Goal: Transaction & Acquisition: Book appointment/travel/reservation

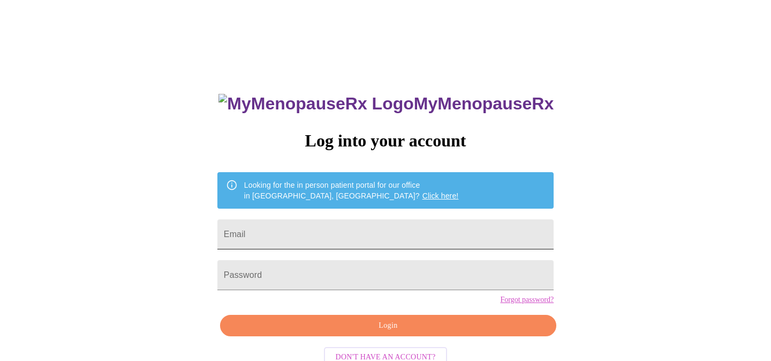
click at [428, 231] on input "Email" at bounding box center [386, 234] width 336 height 30
type input "[EMAIL_ADDRESS][DOMAIN_NAME]"
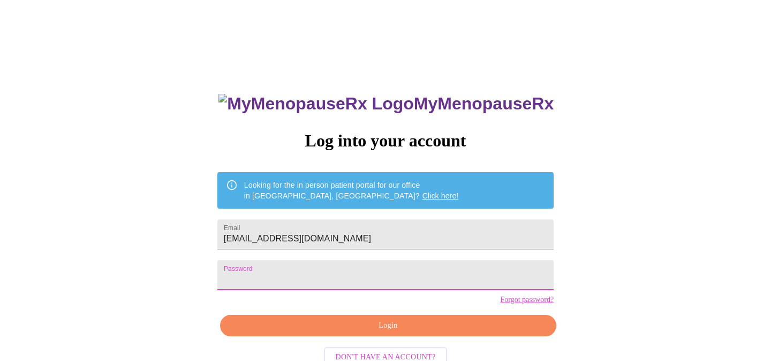
click at [426, 332] on span "Login" at bounding box center [389, 325] width 312 height 13
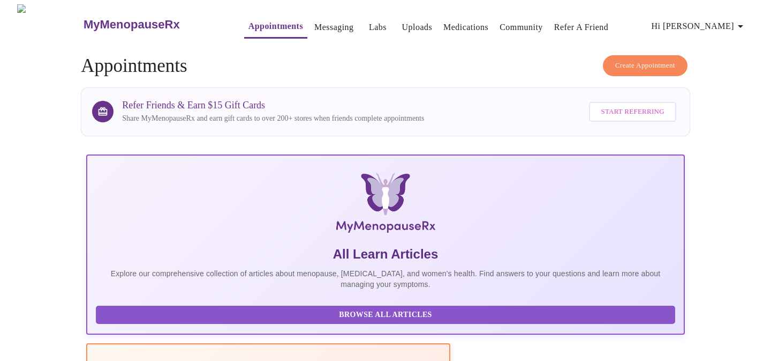
click at [660, 60] on span "Create Appointment" at bounding box center [646, 65] width 60 height 12
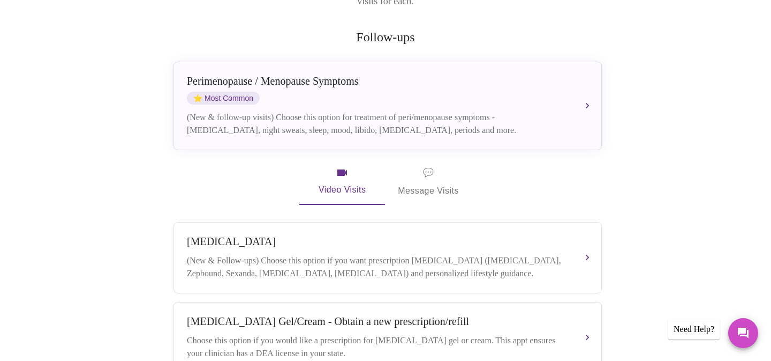
scroll to position [197, 0]
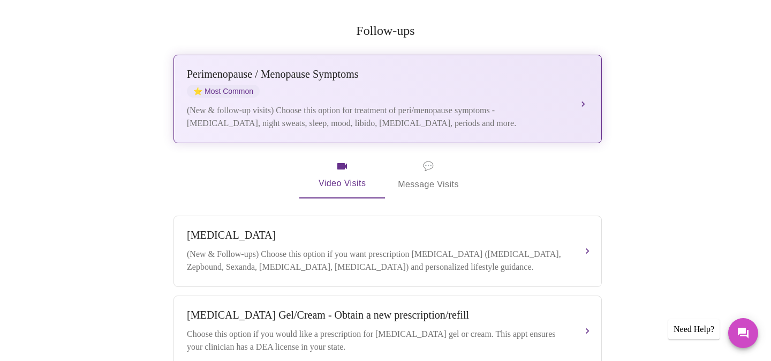
click at [527, 83] on div "Perimenopause / Menopause Symptoms ⭐ Most Common (New & follow-up visits) Choos…" at bounding box center [388, 99] width 402 height 62
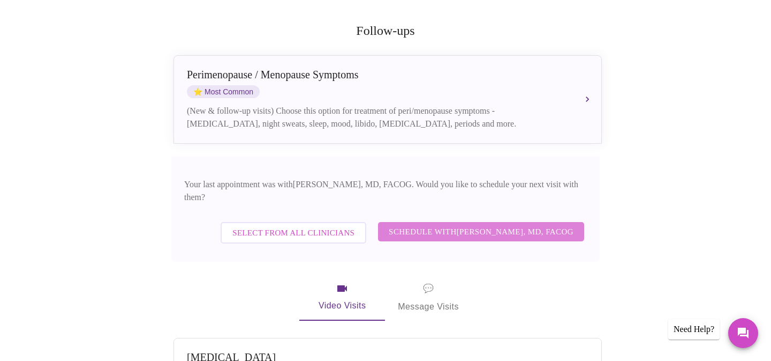
click at [543, 224] on span "Schedule with Dr. Heather Krantz, MD, FACOG" at bounding box center [481, 231] width 185 height 14
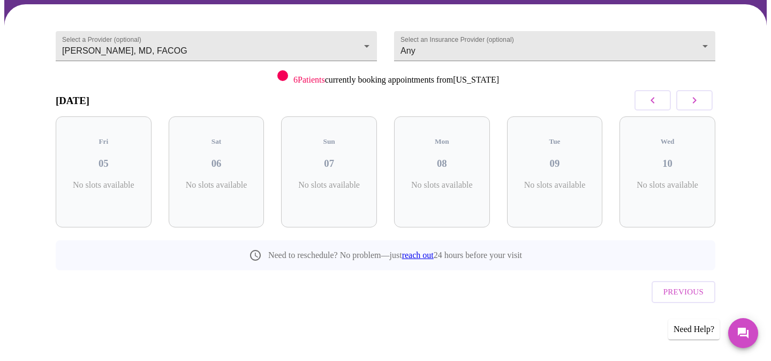
scroll to position [61, 0]
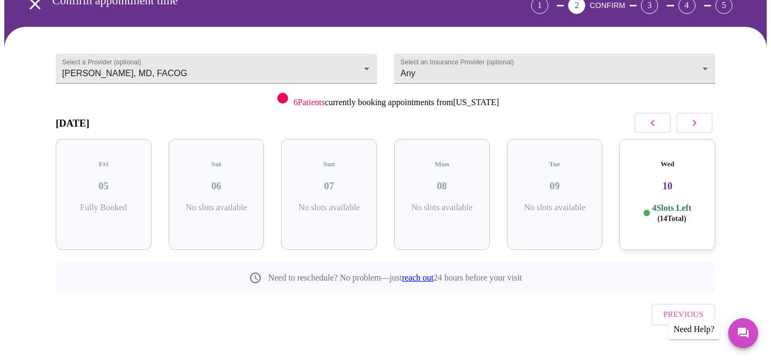
click at [701, 123] on icon "button" at bounding box center [694, 122] width 13 height 13
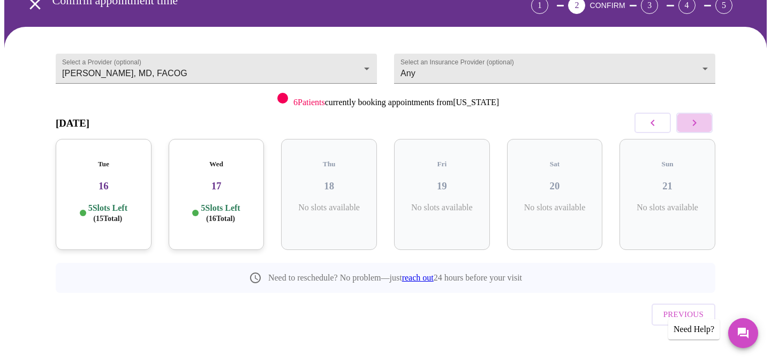
click at [701, 123] on icon "button" at bounding box center [694, 122] width 13 height 13
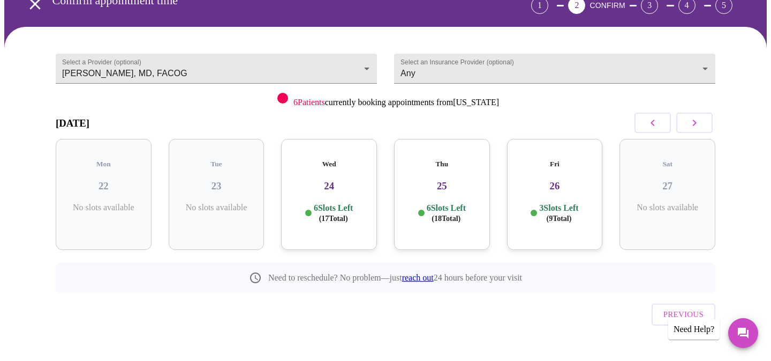
click at [701, 123] on icon "button" at bounding box center [694, 122] width 13 height 13
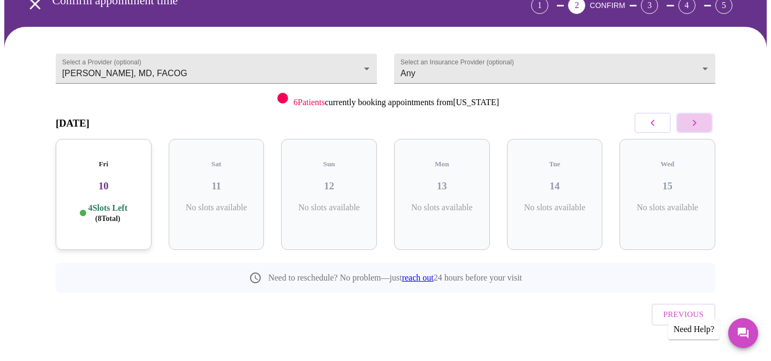
click at [701, 123] on icon "button" at bounding box center [694, 122] width 13 height 13
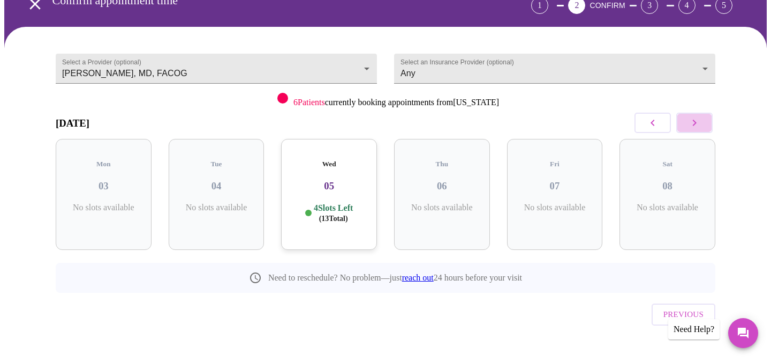
click at [701, 123] on icon "button" at bounding box center [694, 122] width 13 height 13
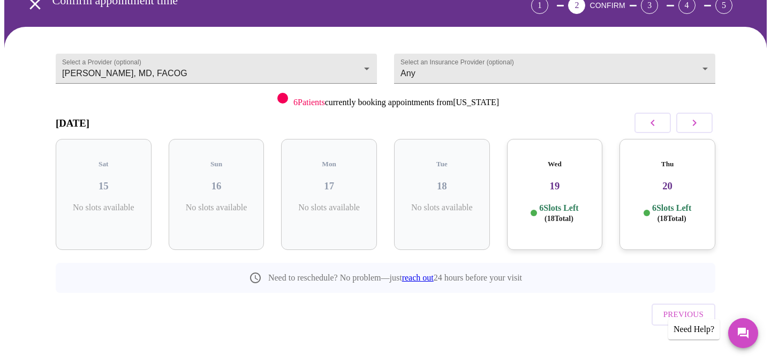
click at [701, 123] on icon "button" at bounding box center [694, 122] width 13 height 13
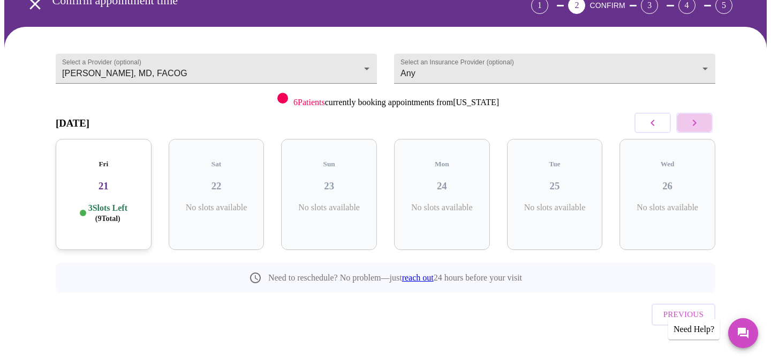
click at [701, 123] on icon "button" at bounding box center [694, 122] width 13 height 13
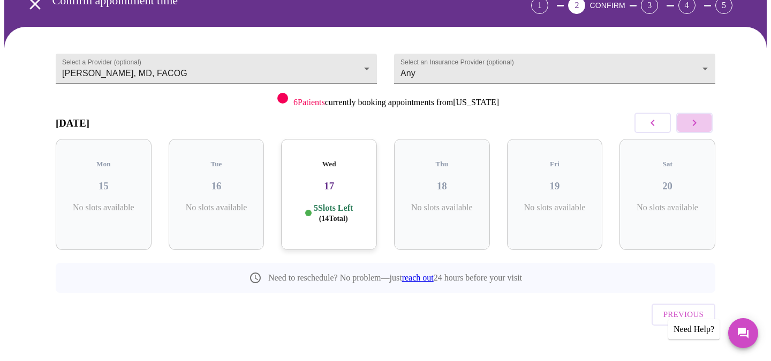
click at [701, 123] on icon "button" at bounding box center [694, 122] width 13 height 13
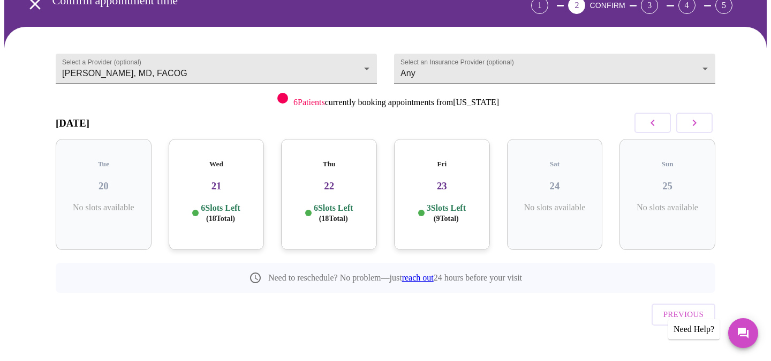
click at [701, 123] on icon "button" at bounding box center [694, 122] width 13 height 13
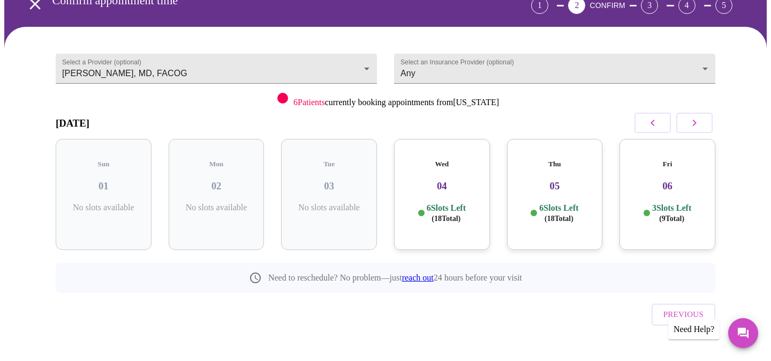
click at [701, 123] on icon "button" at bounding box center [694, 122] width 13 height 13
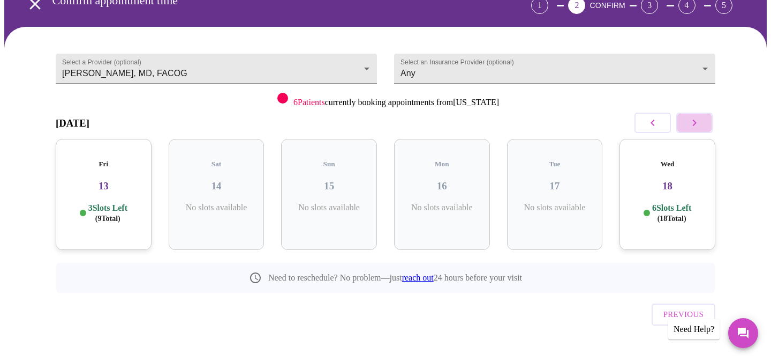
click at [701, 123] on icon "button" at bounding box center [694, 122] width 13 height 13
click at [226, 180] on h3 "20" at bounding box center [216, 186] width 79 height 12
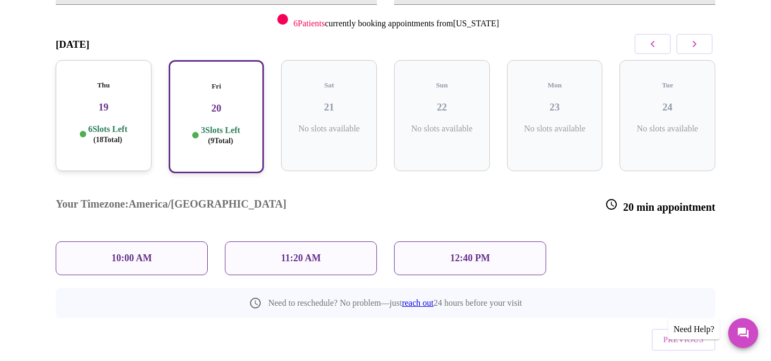
scroll to position [141, 0]
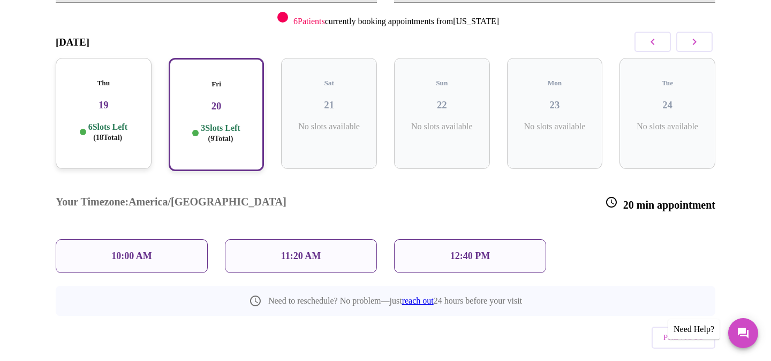
click at [660, 36] on button "button" at bounding box center [653, 42] width 36 height 20
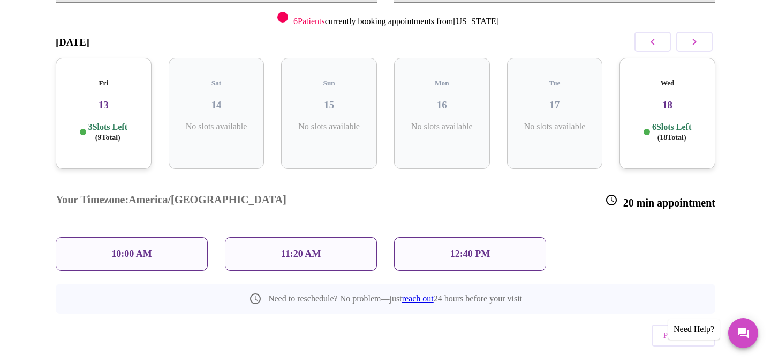
click at [660, 36] on button "button" at bounding box center [653, 42] width 36 height 20
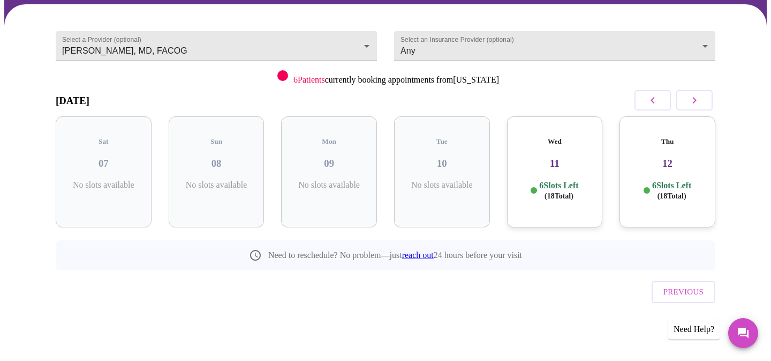
scroll to position [61, 0]
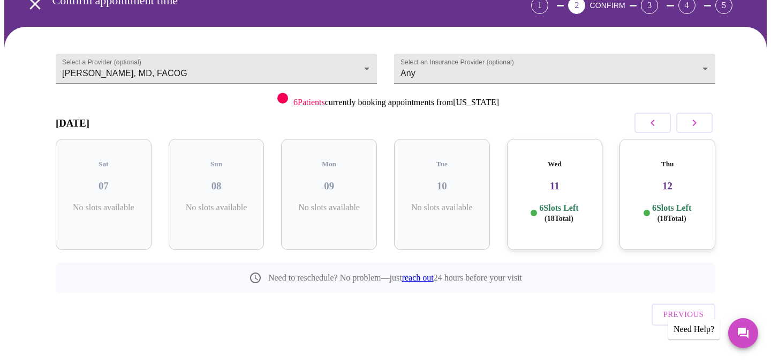
click at [660, 117] on button "button" at bounding box center [653, 123] width 36 height 20
click at [699, 121] on icon "button" at bounding box center [694, 122] width 13 height 13
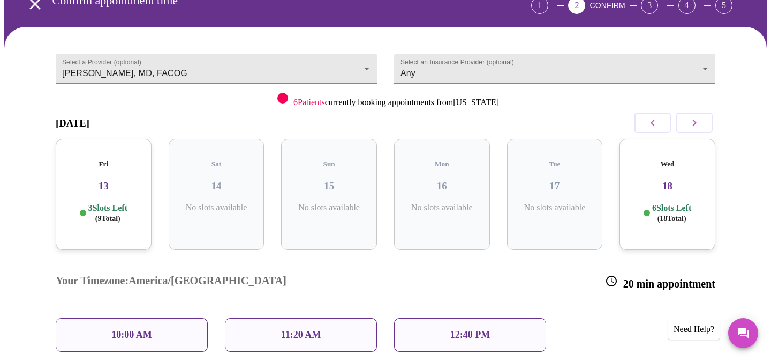
click at [699, 121] on icon "button" at bounding box center [694, 122] width 13 height 13
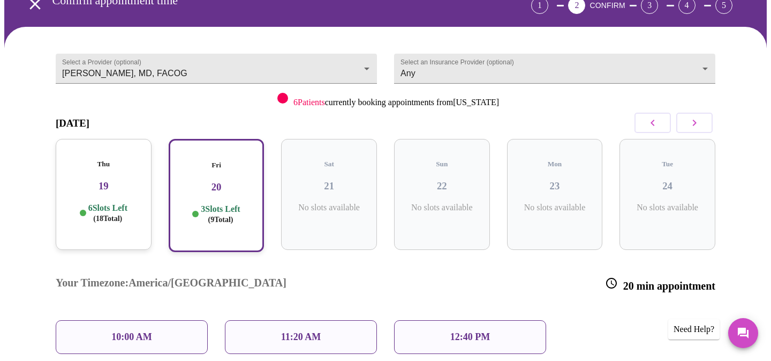
click at [699, 121] on icon "button" at bounding box center [694, 122] width 13 height 13
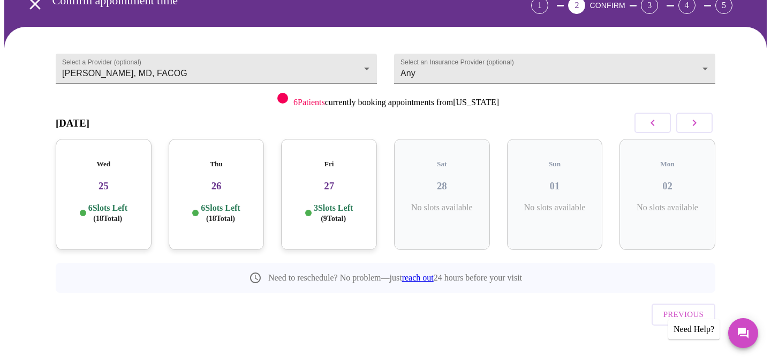
click at [651, 122] on icon "button" at bounding box center [653, 122] width 13 height 13
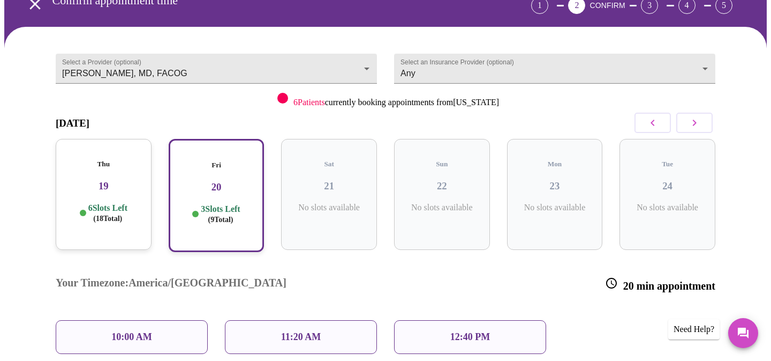
click at [106, 180] on h3 "19" at bounding box center [103, 186] width 79 height 12
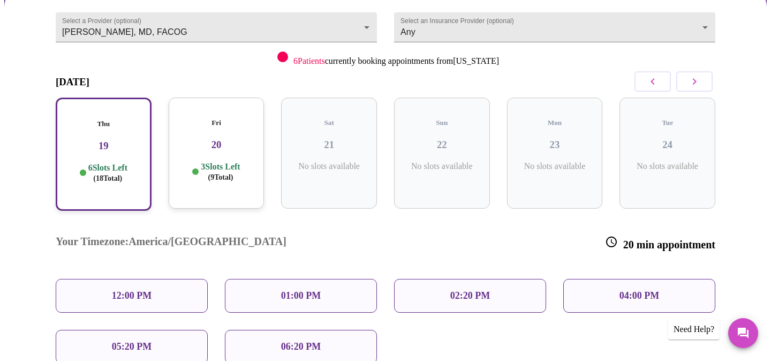
scroll to position [116, 0]
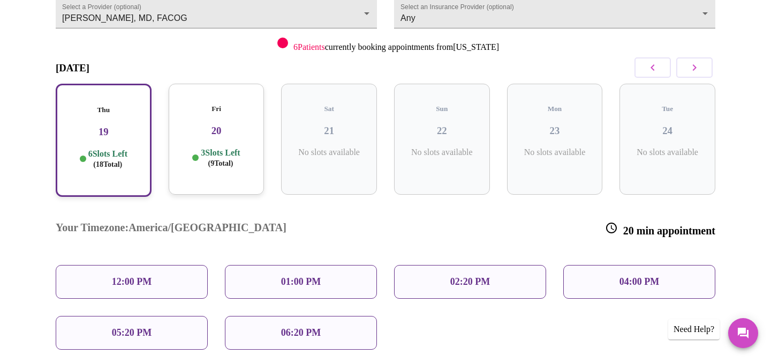
click at [235, 125] on h3 "20" at bounding box center [216, 131] width 79 height 12
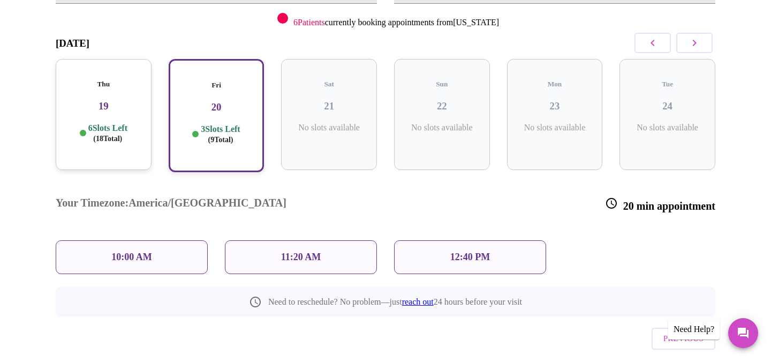
scroll to position [147, 0]
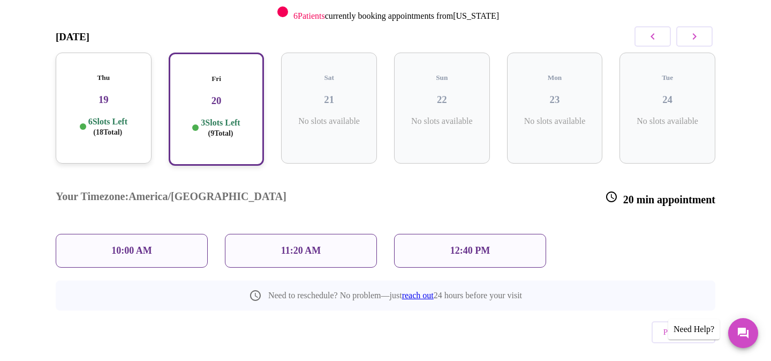
click at [81, 123] on div at bounding box center [83, 126] width 6 height 6
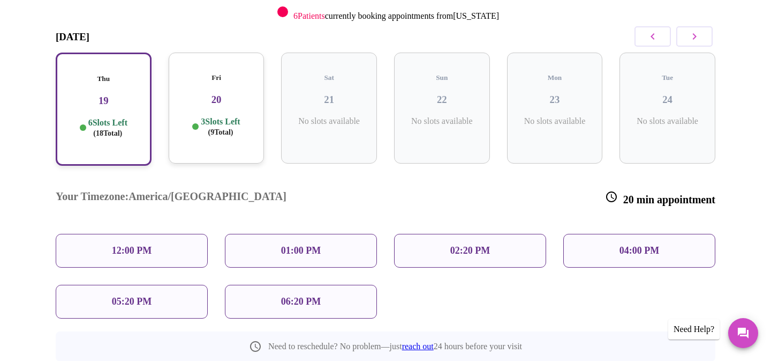
click at [654, 36] on icon "button" at bounding box center [653, 36] width 13 height 13
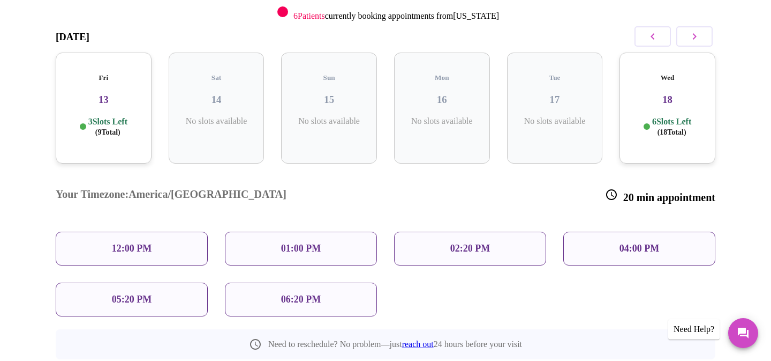
click at [669, 105] on div "Wed 18 6 Slots Left ( 18 Total)" at bounding box center [668, 108] width 96 height 111
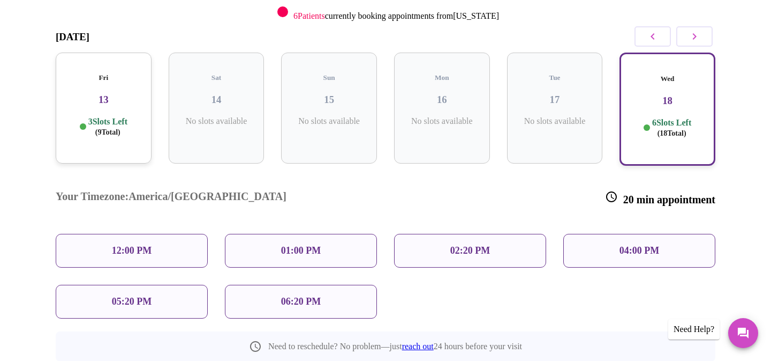
click at [103, 94] on h3 "13" at bounding box center [103, 100] width 79 height 12
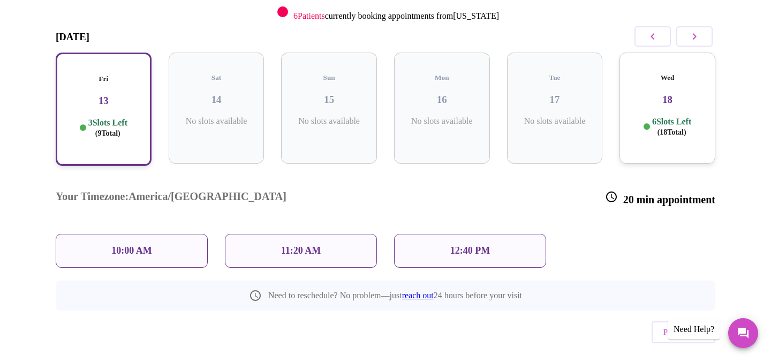
click at [678, 116] on p "6 Slots Left ( 18 Total)" at bounding box center [672, 126] width 39 height 21
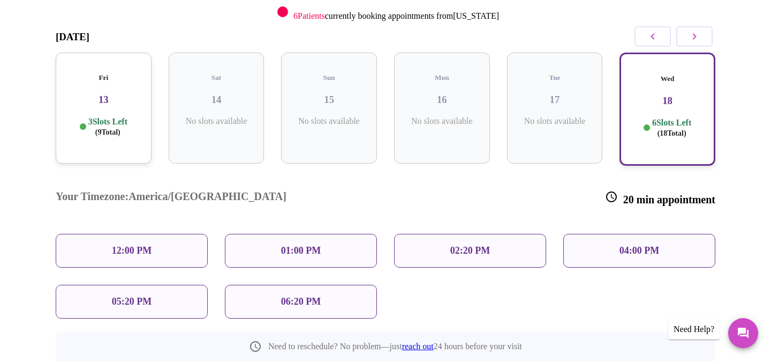
click at [692, 40] on icon "button" at bounding box center [694, 36] width 13 height 13
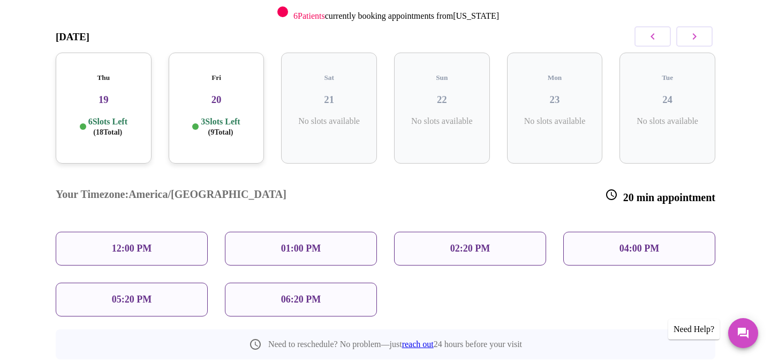
click at [89, 94] on h3 "19" at bounding box center [103, 100] width 79 height 12
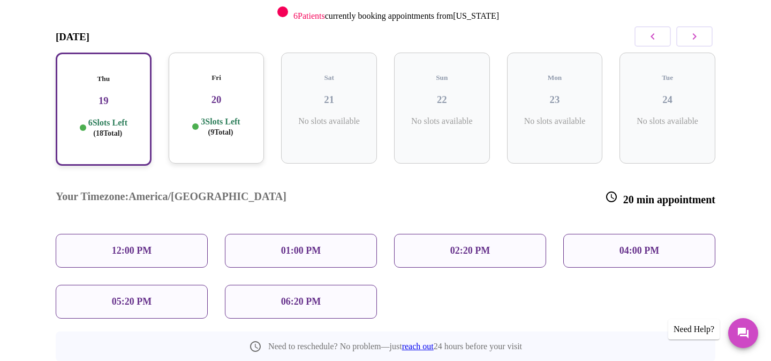
click at [302, 296] on p "06:20 PM" at bounding box center [301, 301] width 40 height 11
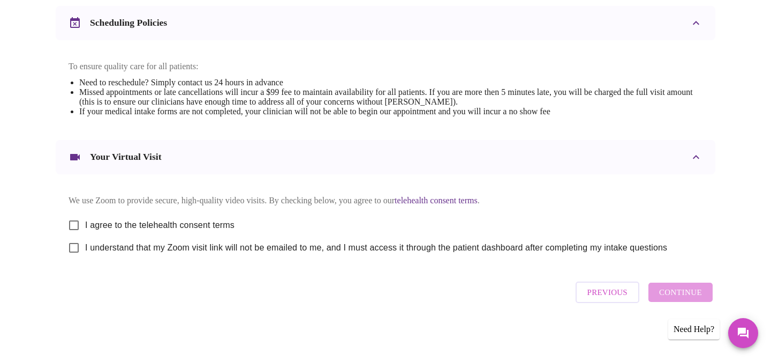
scroll to position [416, 0]
click at [74, 220] on input "I agree to the telehealth consent terms" at bounding box center [74, 225] width 23 height 23
checkbox input "true"
click at [75, 250] on input "I understand that my Zoom visit link will not be emailed to me, and I must acce…" at bounding box center [74, 247] width 23 height 23
checkbox input "true"
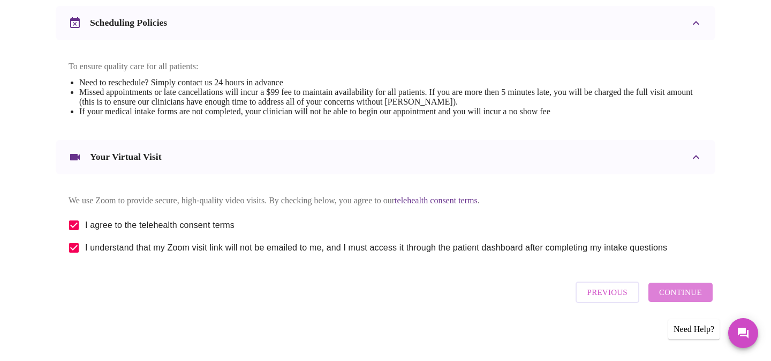
click at [697, 297] on span "Continue" at bounding box center [681, 292] width 43 height 14
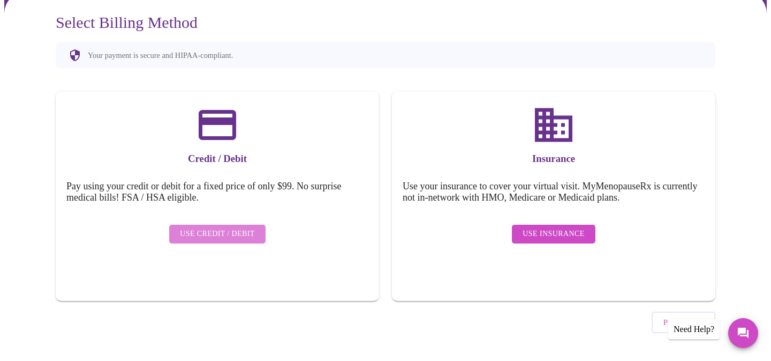
click at [242, 227] on span "Use Credit / Debit" at bounding box center [217, 233] width 75 height 13
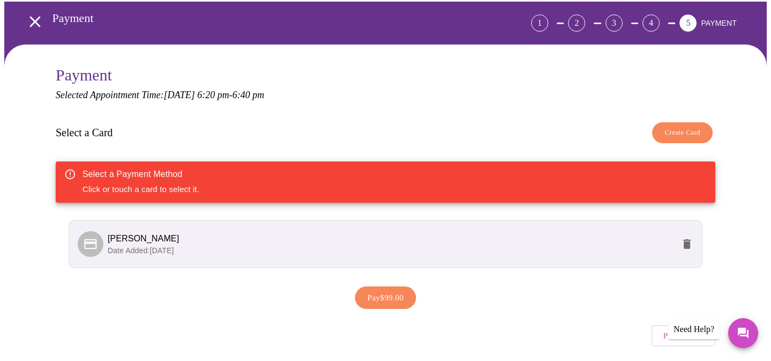
scroll to position [78, 0]
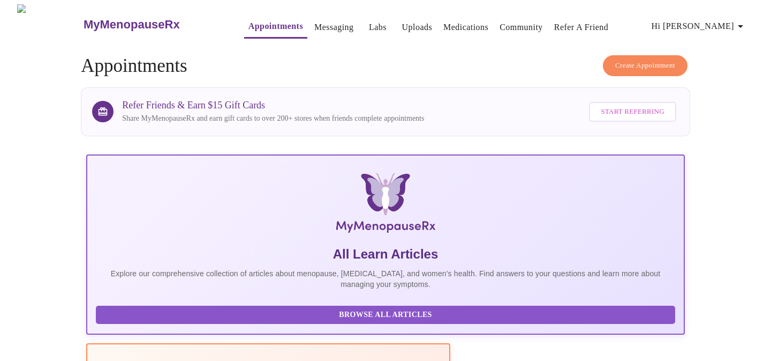
click at [645, 65] on span "Create Appointment" at bounding box center [646, 65] width 60 height 12
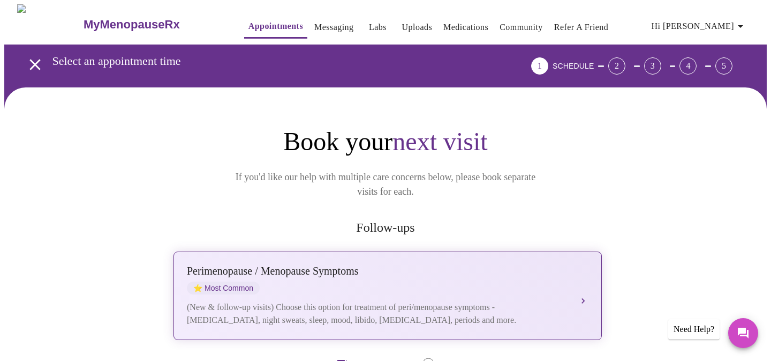
click at [496, 301] on div "(New & follow-up visits) Choose this option for treatment of peri/menopause sym…" at bounding box center [377, 314] width 380 height 26
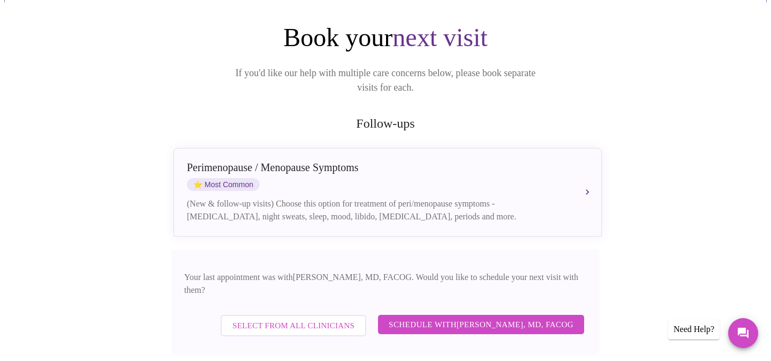
scroll to position [120, 0]
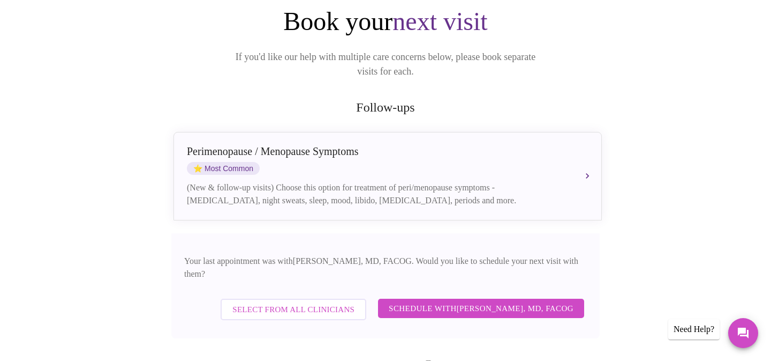
click at [437, 301] on span "Schedule with Dr. Heather Krantz, MD, FACOG" at bounding box center [481, 308] width 185 height 14
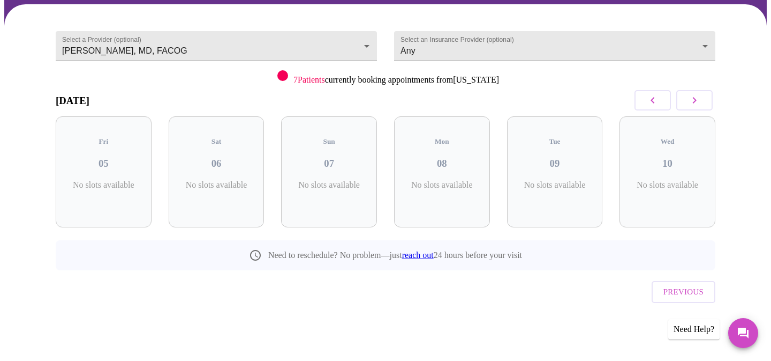
scroll to position [61, 0]
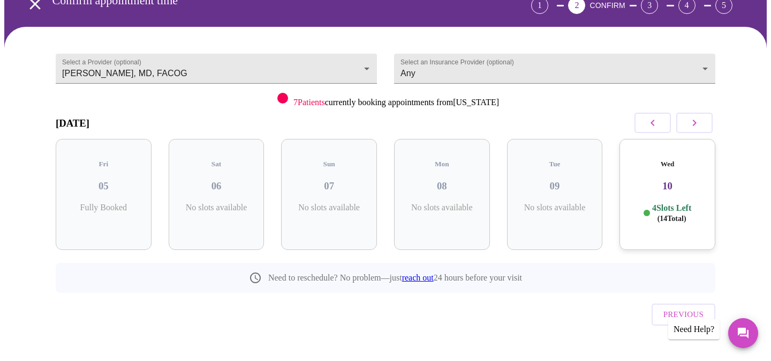
click at [701, 123] on button "button" at bounding box center [695, 123] width 36 height 20
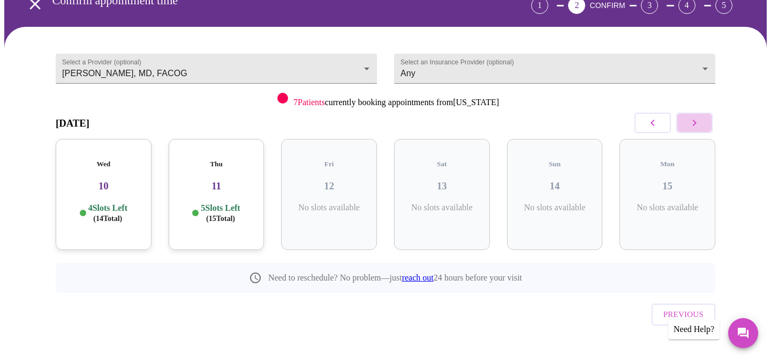
click at [701, 123] on button "button" at bounding box center [695, 123] width 36 height 20
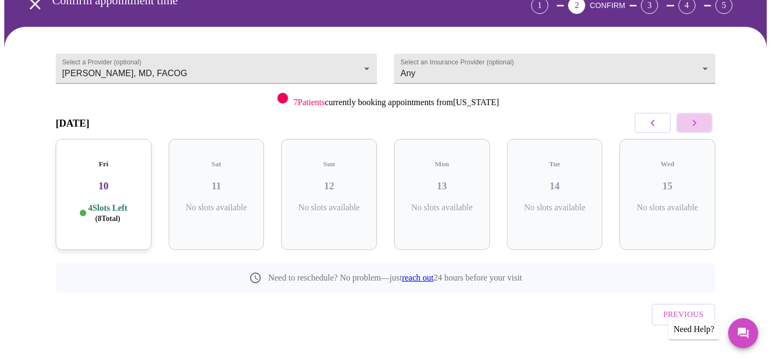
click at [701, 123] on button "button" at bounding box center [695, 123] width 36 height 20
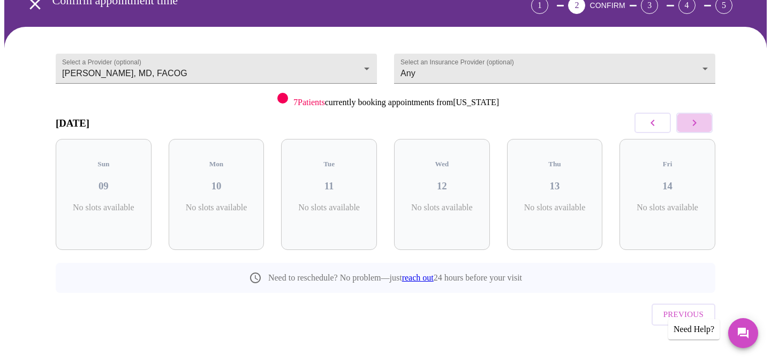
click at [701, 123] on button "button" at bounding box center [695, 123] width 36 height 20
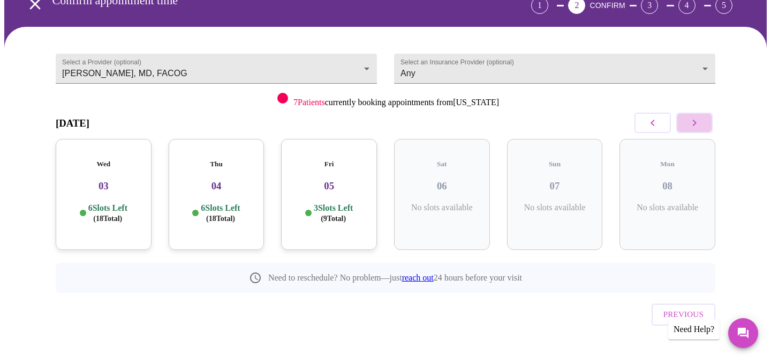
click at [701, 123] on button "button" at bounding box center [695, 123] width 36 height 20
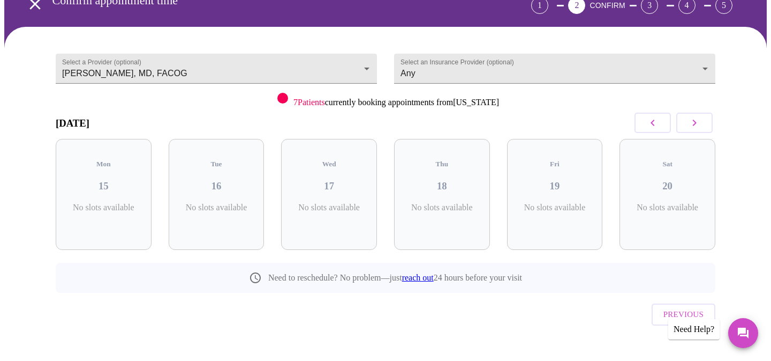
click at [701, 123] on button "button" at bounding box center [695, 123] width 36 height 20
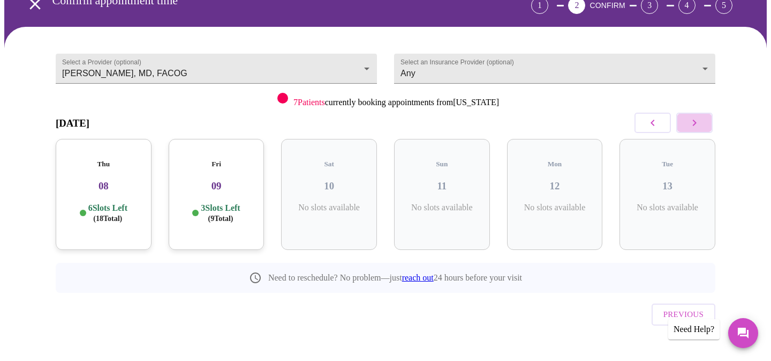
click at [701, 123] on button "button" at bounding box center [695, 123] width 36 height 20
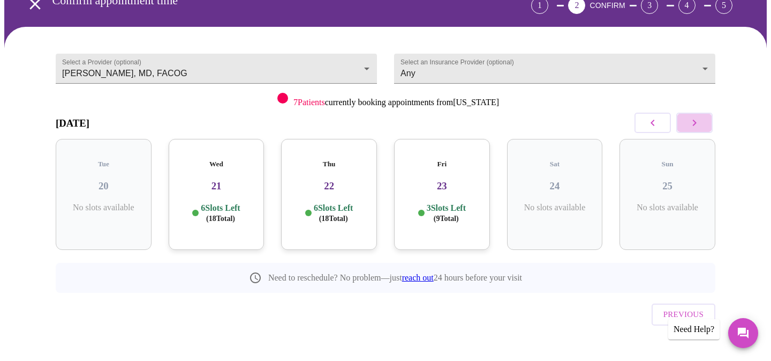
click at [701, 123] on button "button" at bounding box center [695, 123] width 36 height 20
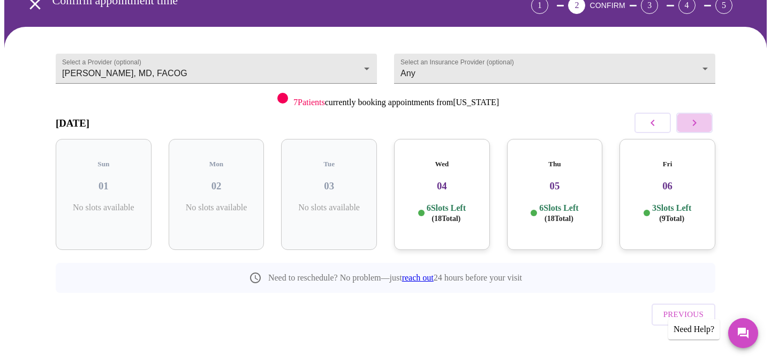
click at [701, 123] on button "button" at bounding box center [695, 123] width 36 height 20
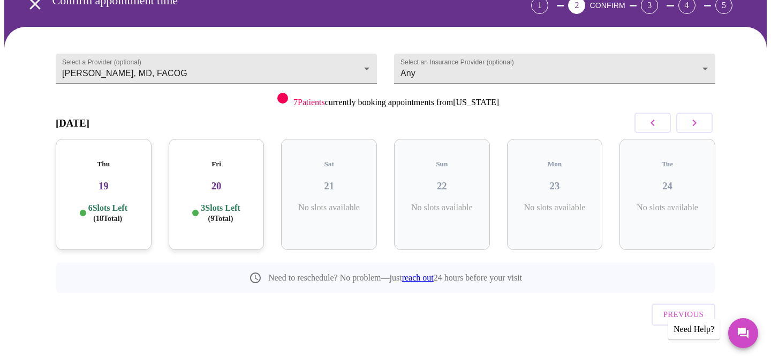
click at [122, 214] on span "( 18 Total)" at bounding box center [107, 218] width 29 height 8
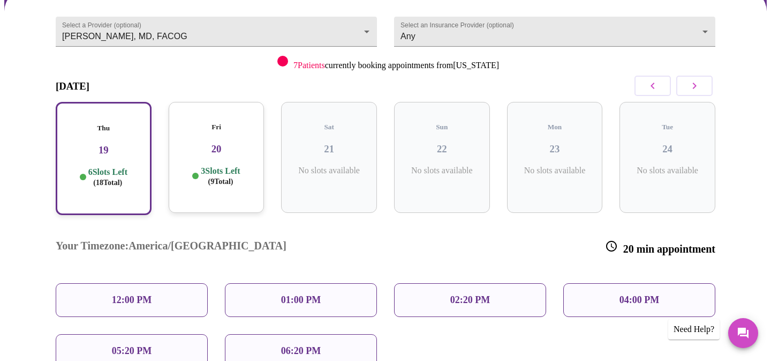
scroll to position [135, 0]
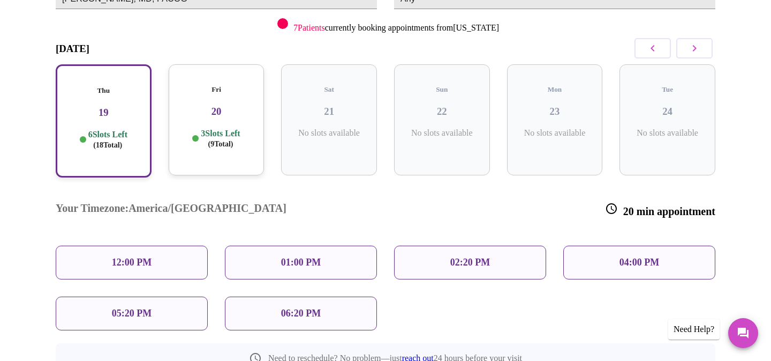
click at [345, 296] on div "06:20 PM" at bounding box center [301, 313] width 152 height 34
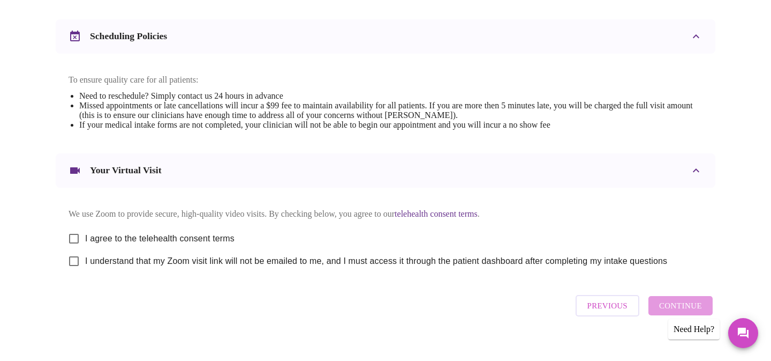
scroll to position [416, 0]
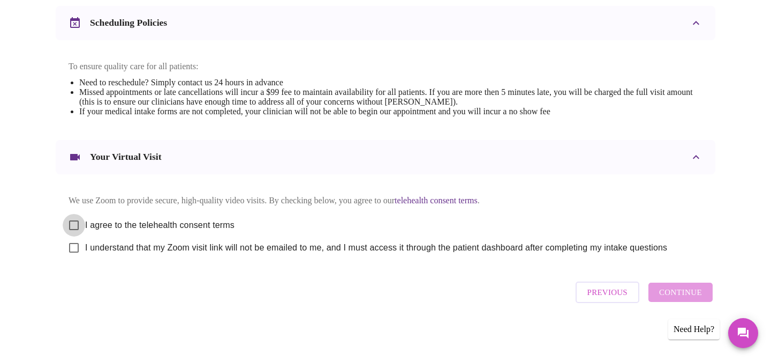
click at [71, 222] on input "I agree to the telehealth consent terms" at bounding box center [74, 225] width 23 height 23
checkbox input "true"
click at [71, 243] on input "I understand that my Zoom visit link will not be emailed to me, and I must acce…" at bounding box center [74, 247] width 23 height 23
checkbox input "true"
click at [679, 299] on span "Continue" at bounding box center [681, 292] width 43 height 14
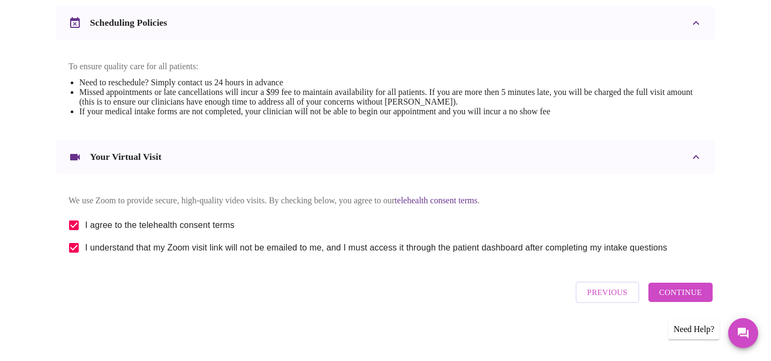
scroll to position [95, 0]
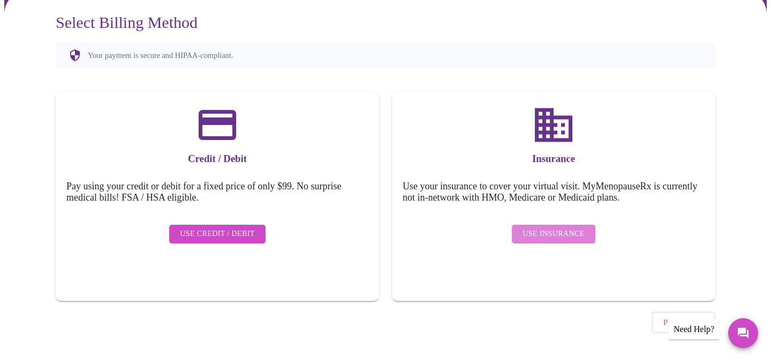
click at [567, 227] on span "Use Insurance" at bounding box center [554, 233] width 62 height 13
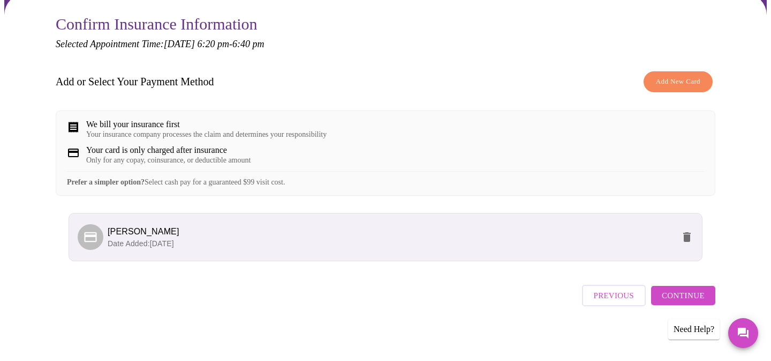
scroll to position [104, 0]
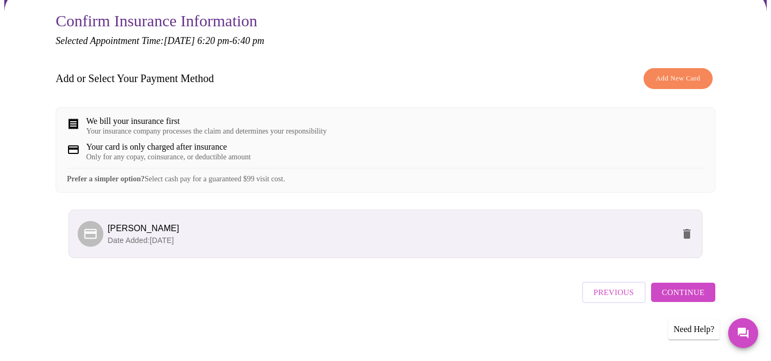
click at [708, 287] on button "Continue" at bounding box center [683, 291] width 64 height 19
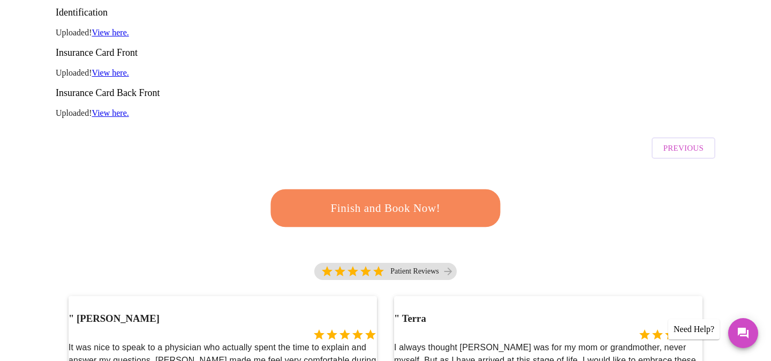
scroll to position [215, 0]
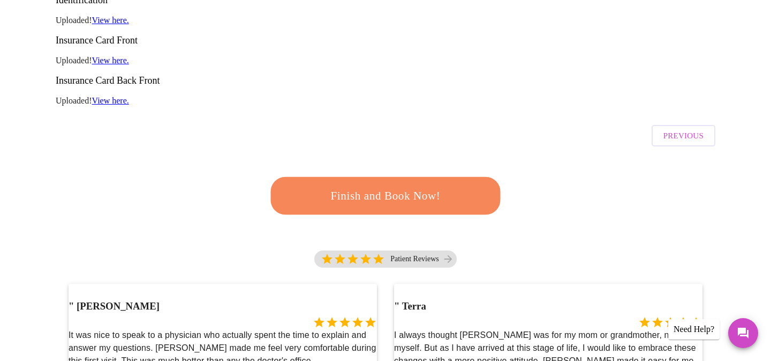
click at [451, 186] on span "Finish and Book Now!" at bounding box center [386, 196] width 198 height 20
